Goal: Navigation & Orientation: Find specific page/section

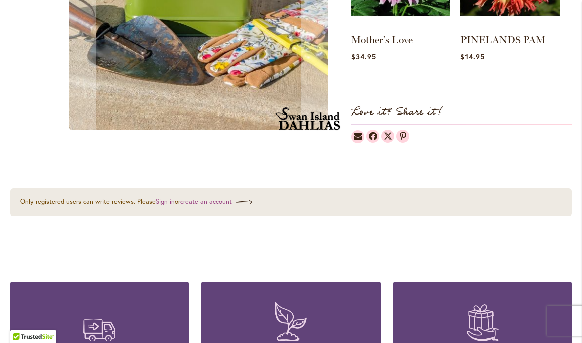
scroll to position [446, 0]
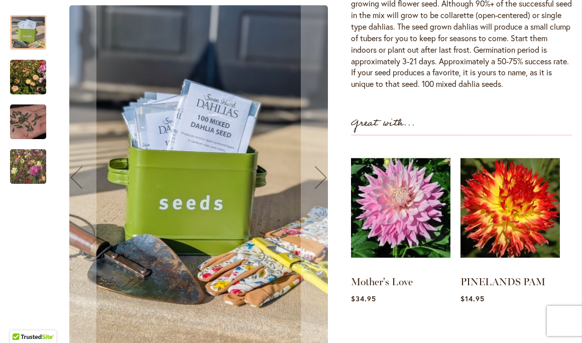
click at [35, 76] on img "Swan Island Dahlias - Dahlia Seedlings" at bounding box center [28, 77] width 72 height 48
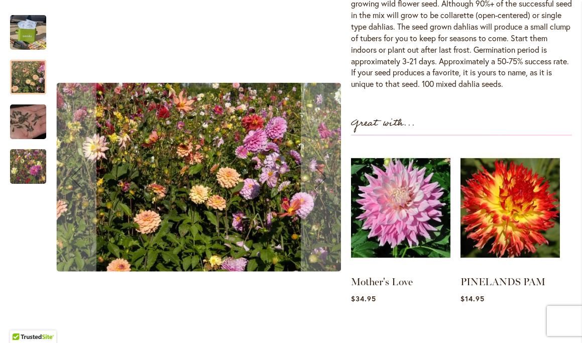
click at [36, 100] on div "Swan Island Dahlias - Dahlia Seed" at bounding box center [33, 116] width 46 height 45
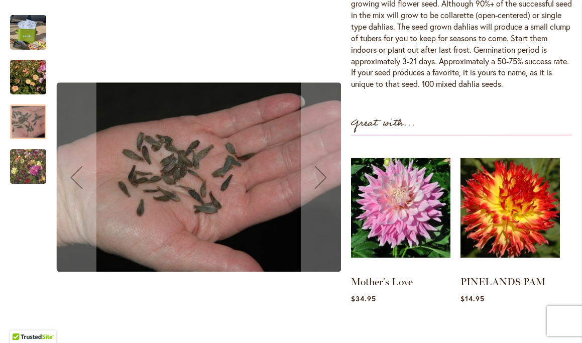
click at [30, 149] on img "Swan Island Dahlias - Dahlia Seedlings" at bounding box center [28, 166] width 72 height 61
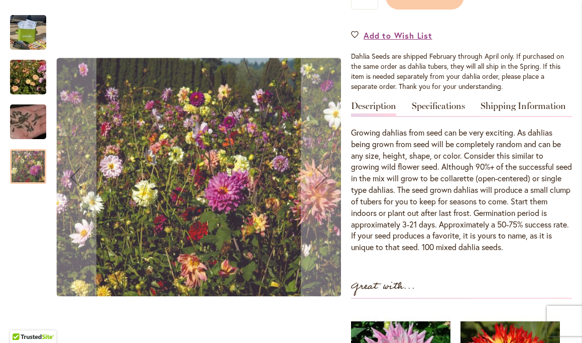
scroll to position [0, 0]
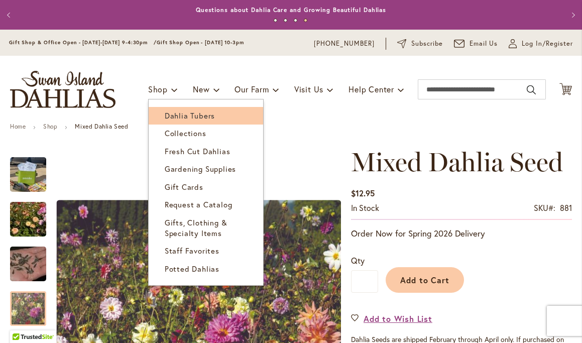
click at [185, 117] on span "Dahlia Tubers" at bounding box center [190, 115] width 50 height 10
